Goal: Contribute content: Add original content to the website for others to see

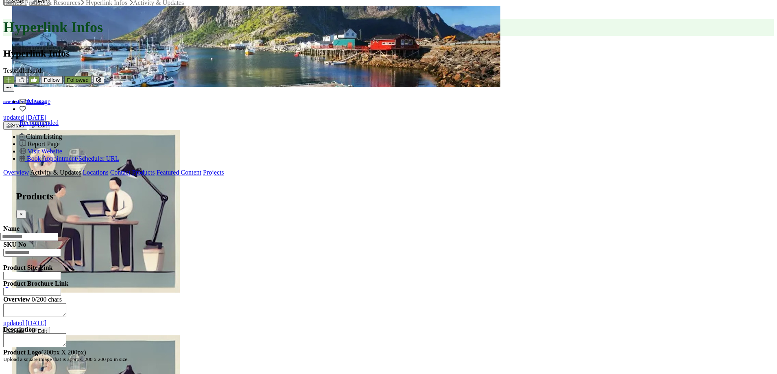
scroll to position [529, 0]
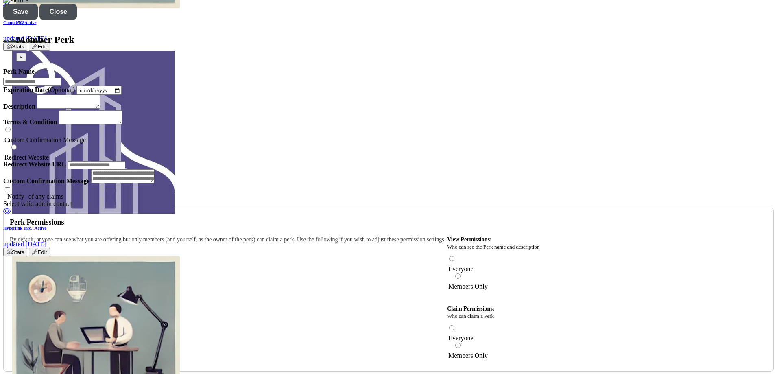
scroll to position [969, 0]
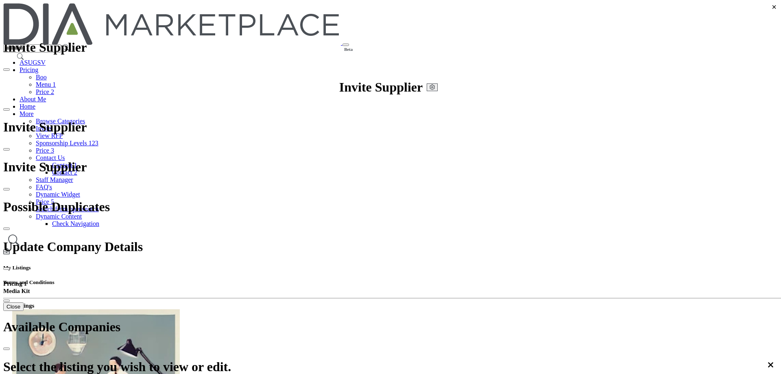
drag, startPoint x: 310, startPoint y: 98, endPoint x: 381, endPoint y: 98, distance: 70.8
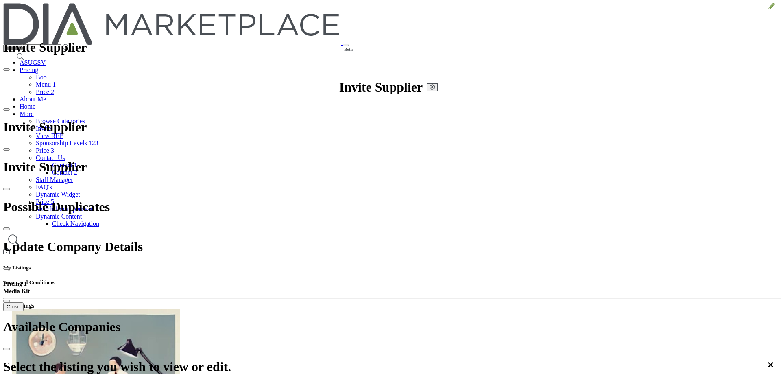
scroll to position [135, 0]
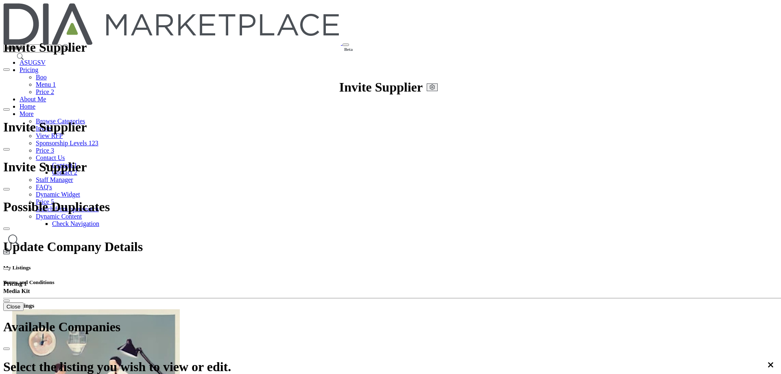
scroll to position [9, 0]
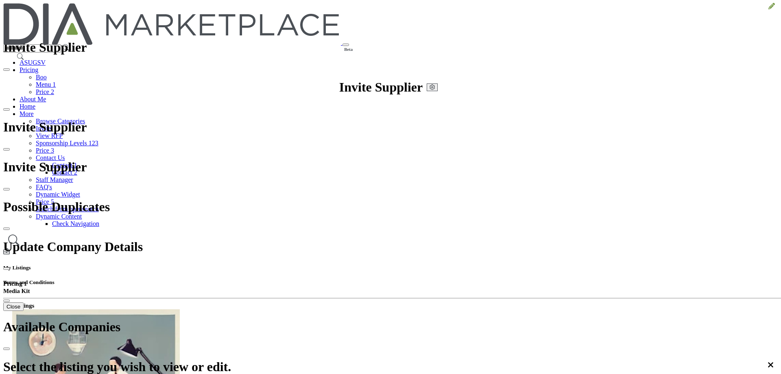
drag, startPoint x: 307, startPoint y: 97, endPoint x: 421, endPoint y: 96, distance: 114.3
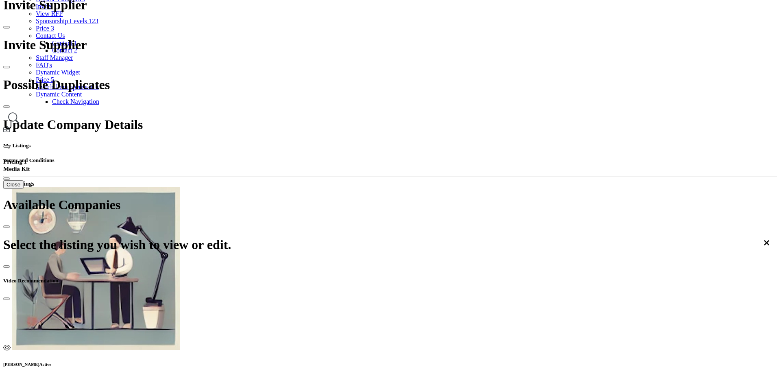
scroll to position [220, 0]
copy h5 "Previous Subscription Periods"
drag, startPoint x: 312, startPoint y: 266, endPoint x: 402, endPoint y: 268, distance: 89.5
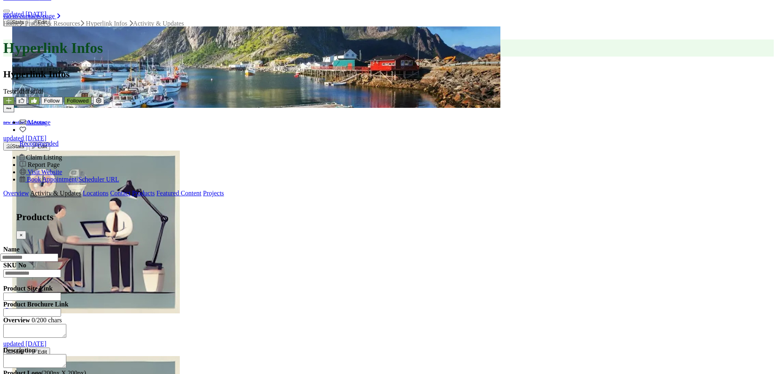
scroll to position [488, 0]
